Goal: Check status: Check status

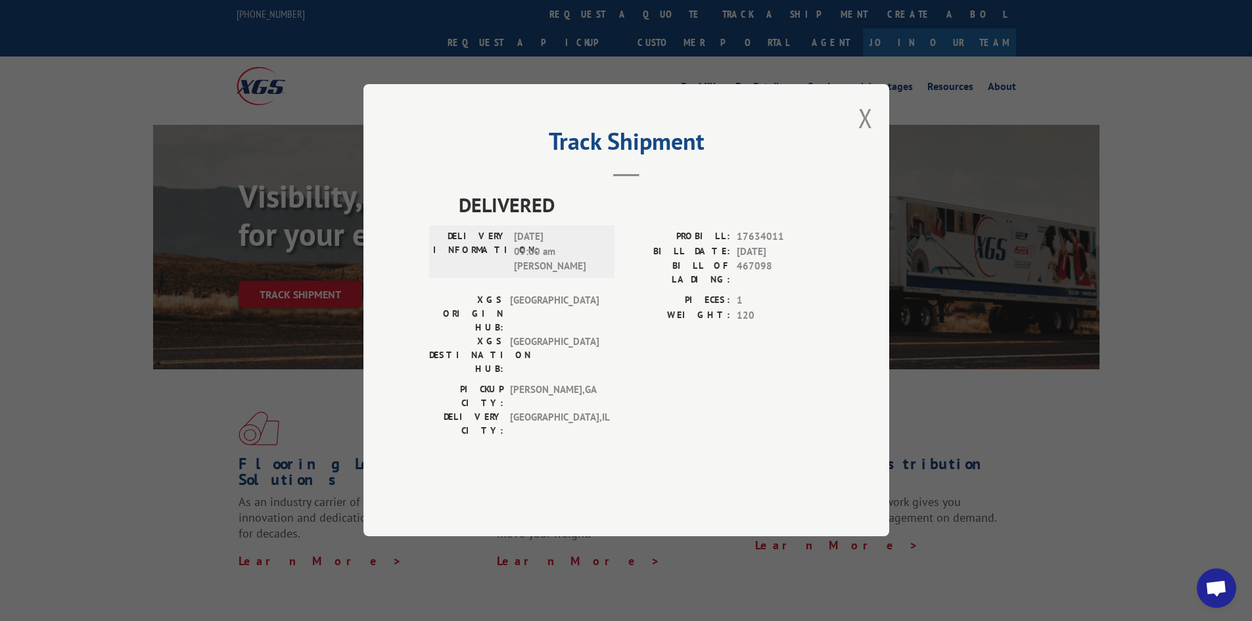
drag, startPoint x: 867, startPoint y: 153, endPoint x: 781, endPoint y: 116, distance: 93.6
click at [863, 135] on button "Close modal" at bounding box center [865, 118] width 14 height 35
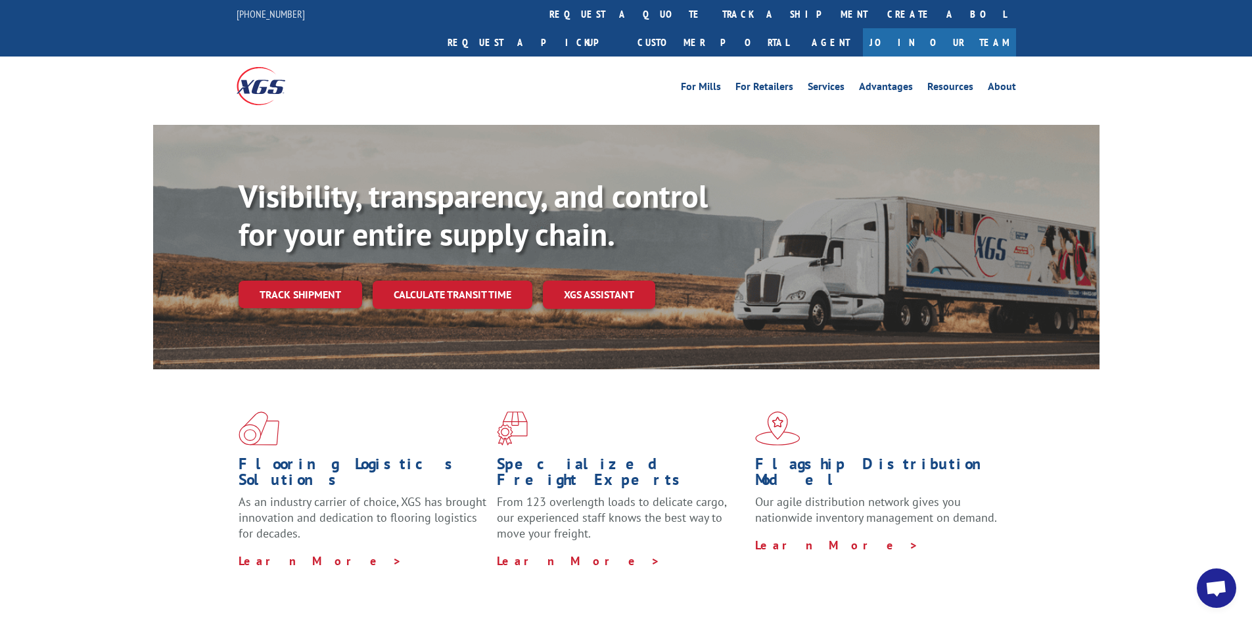
click at [712, 16] on link "track a shipment" at bounding box center [794, 14] width 165 height 28
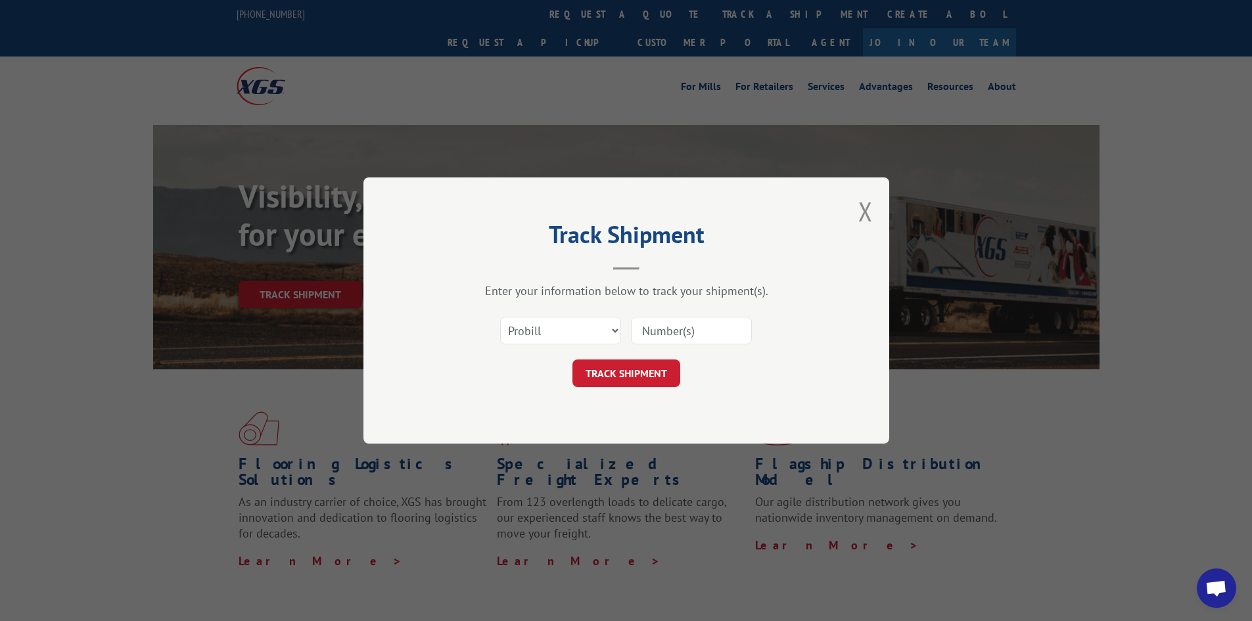
click at [669, 328] on input at bounding box center [691, 331] width 121 height 28
paste input "17232547"
type input "17232547"
click at [620, 380] on button "TRACK SHIPMENT" at bounding box center [626, 373] width 108 height 28
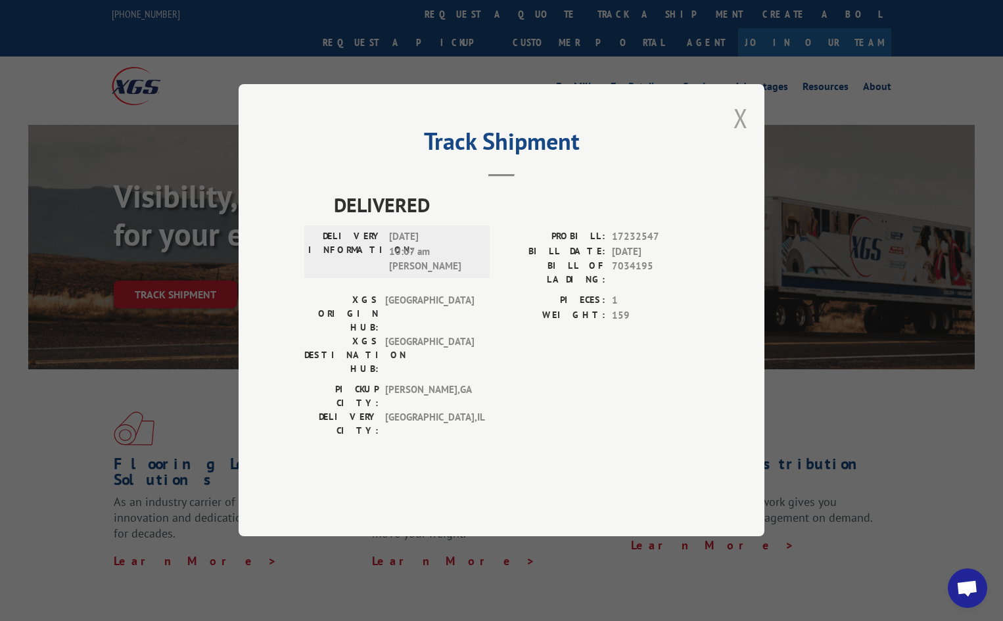
click at [746, 135] on button "Close modal" at bounding box center [740, 118] width 14 height 35
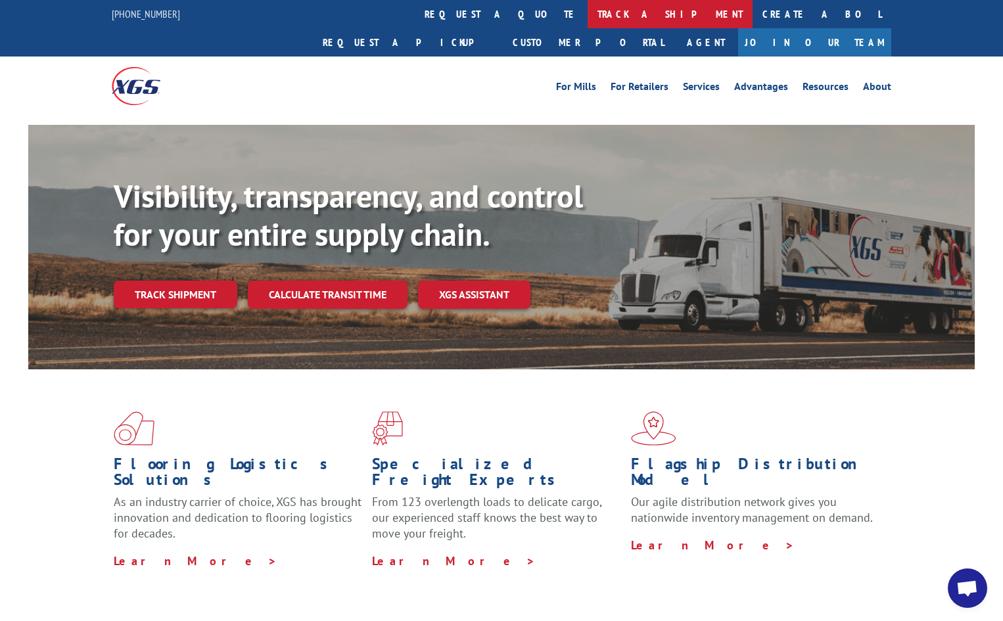
click at [587, 20] on link "track a shipment" at bounding box center [669, 14] width 165 height 28
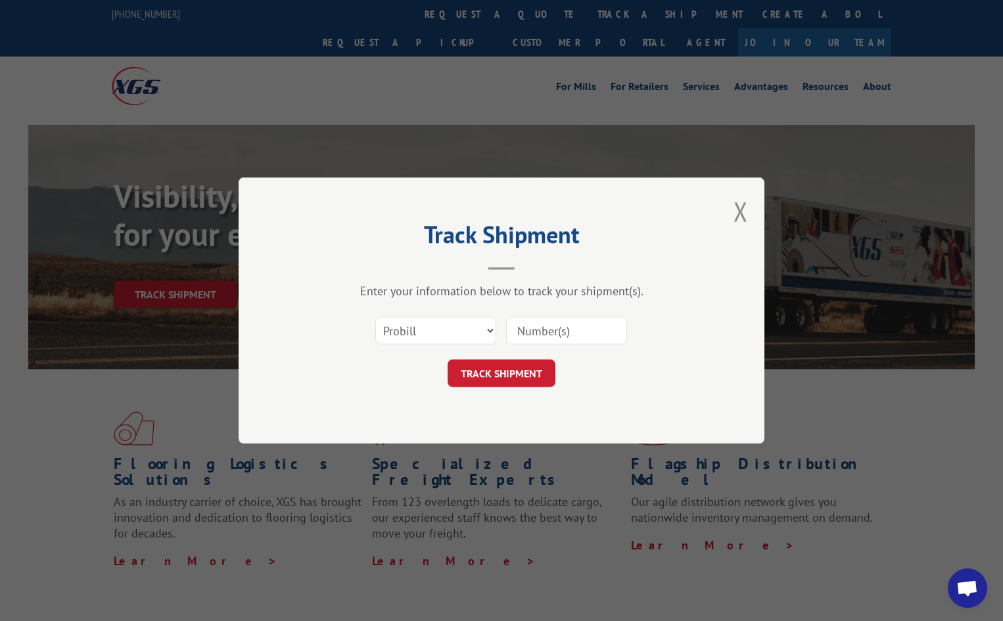
click at [553, 325] on input at bounding box center [566, 331] width 121 height 28
paste input "2188160370"
type input "2188160370"
click at [507, 380] on button "TRACK SHIPMENT" at bounding box center [501, 373] width 108 height 28
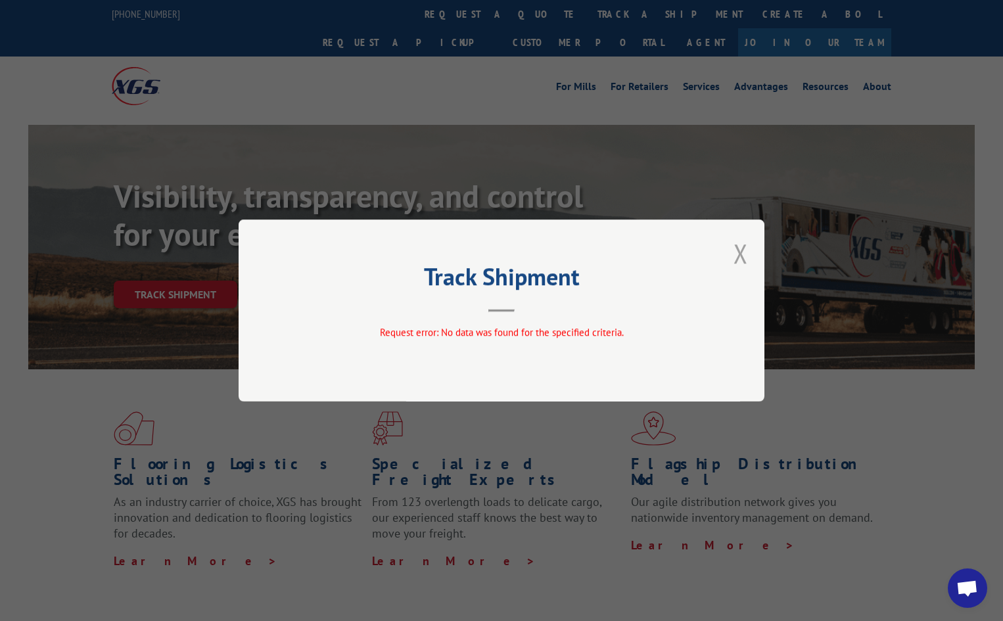
click at [737, 258] on button "Close modal" at bounding box center [740, 253] width 14 height 35
